Goal: Transaction & Acquisition: Purchase product/service

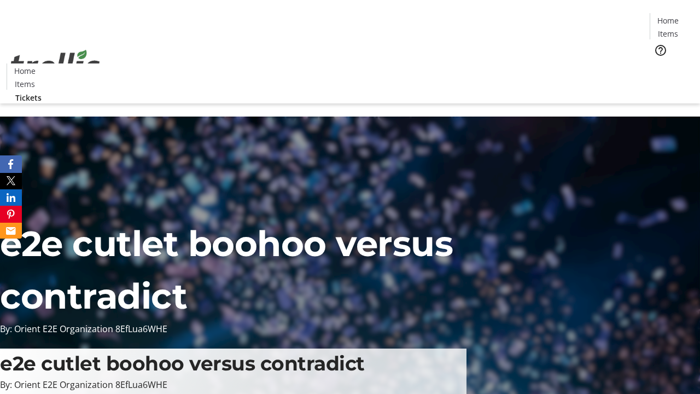
click at [658, 63] on span "Tickets" at bounding box center [671, 68] width 26 height 11
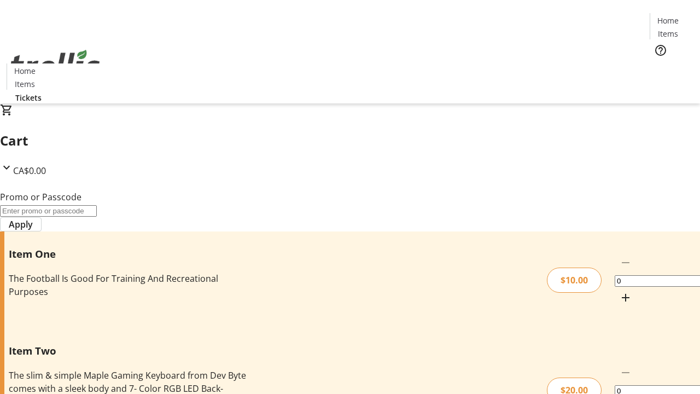
click at [619, 291] on mat-icon "Increment by one" at bounding box center [625, 297] width 13 height 13
type input "1"
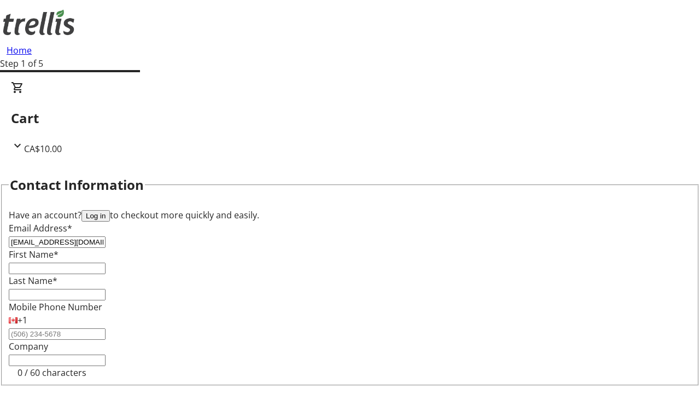
type input "[EMAIL_ADDRESS][DOMAIN_NAME]"
type input "Magdalen"
type input "D'Amore"
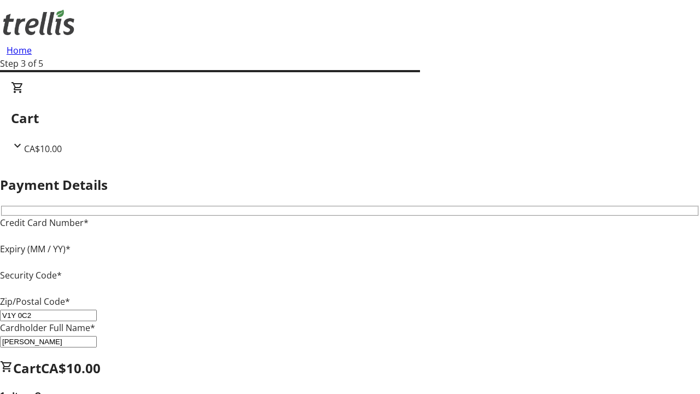
type input "V1Y 0C2"
